Goal: Information Seeking & Learning: Find specific fact

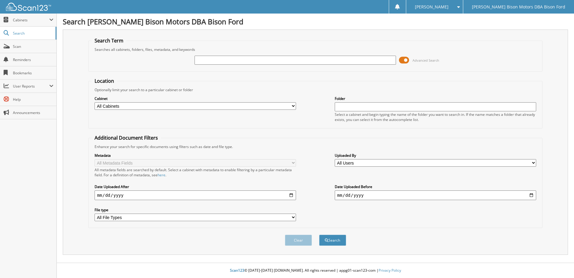
click at [250, 58] on input "text" at bounding box center [296, 60] width 202 height 9
type input "6261937"
click at [337, 234] on div "Search" at bounding box center [333, 240] width 28 height 12
click at [337, 237] on button "Search" at bounding box center [332, 239] width 27 height 11
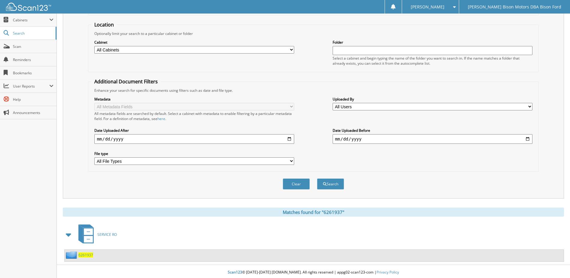
scroll to position [58, 0]
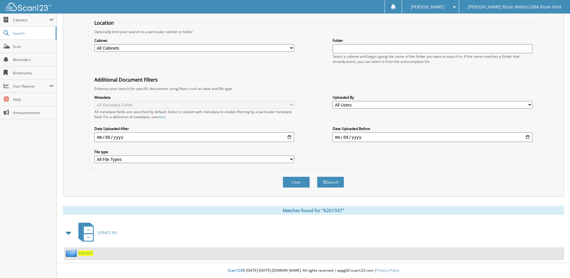
click at [86, 253] on span "6261937" at bounding box center [85, 252] width 15 height 5
